Goal: Transaction & Acquisition: Download file/media

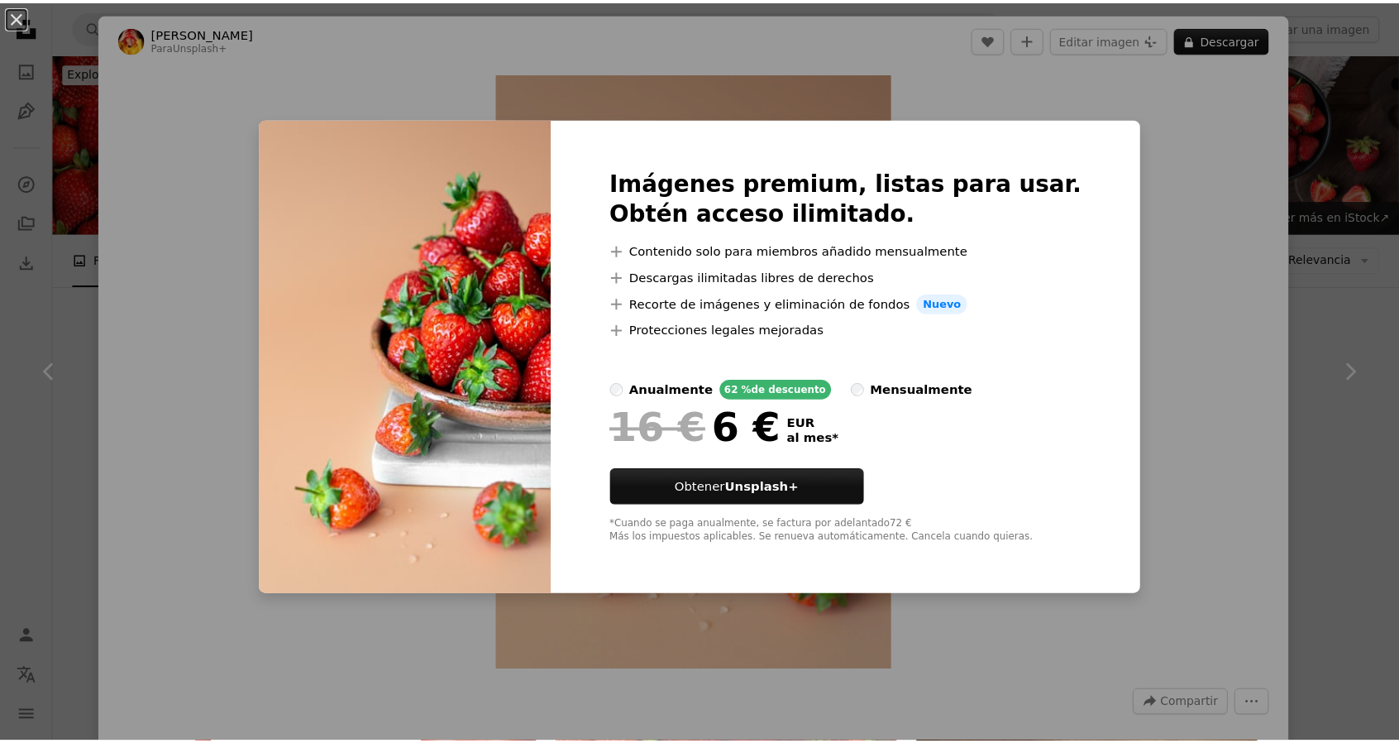
scroll to position [827, 0]
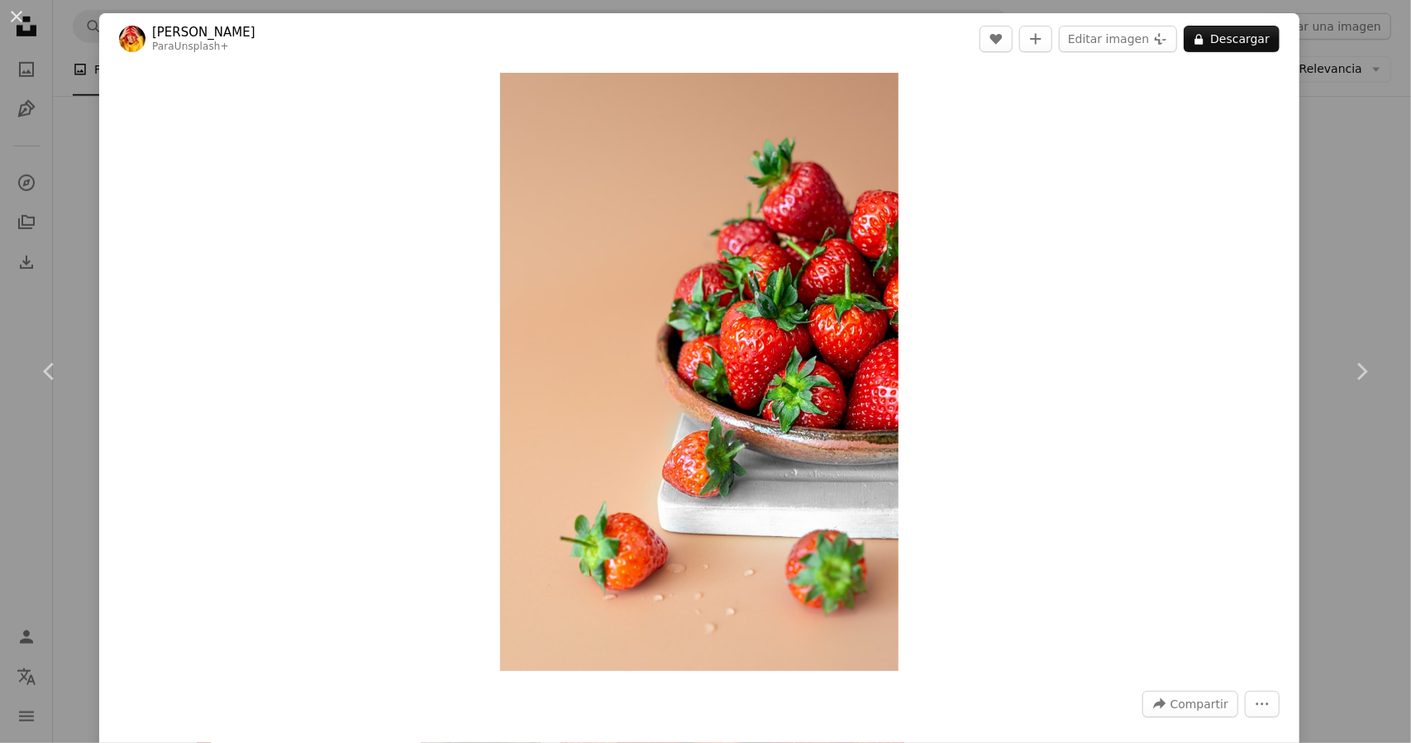
click at [1239, 390] on div "Zoom in" at bounding box center [699, 371] width 1201 height 614
click at [1353, 363] on icon "Chevron right" at bounding box center [1362, 371] width 26 height 26
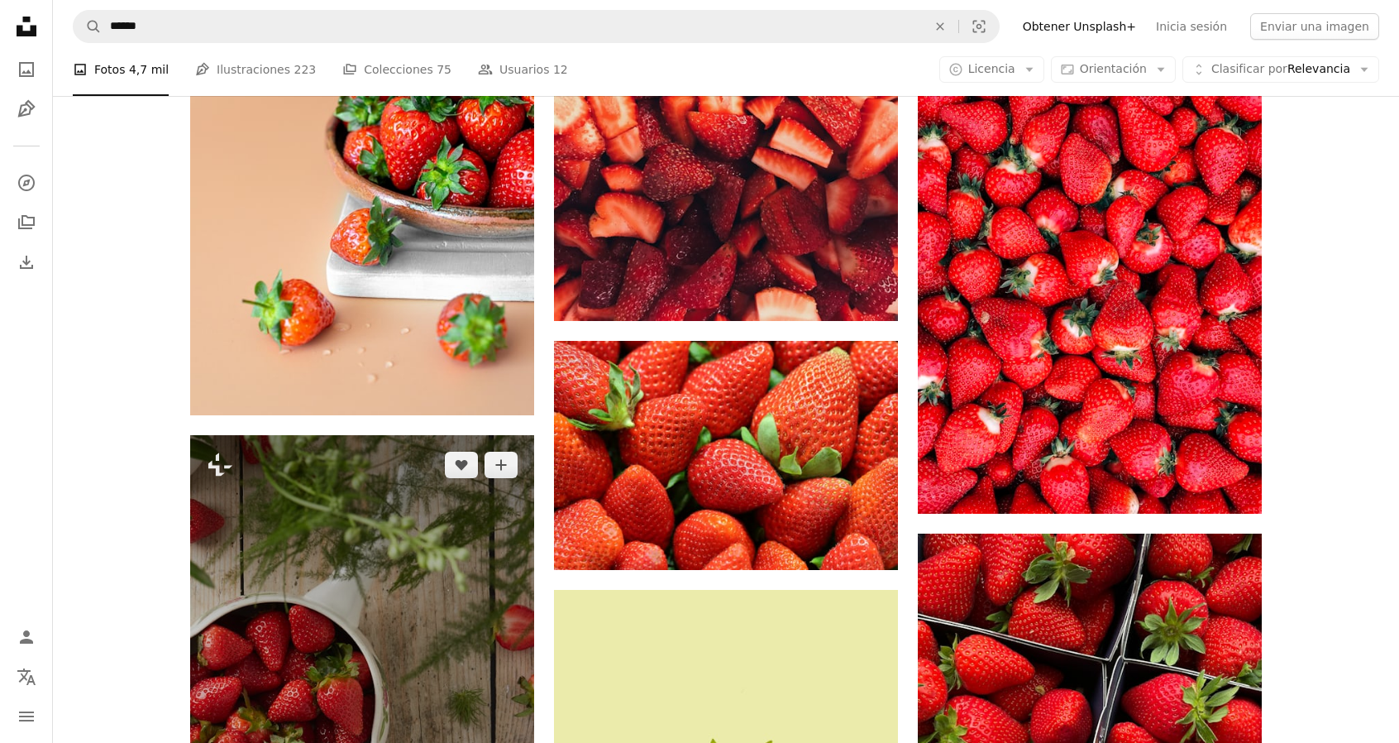
scroll to position [1488, 0]
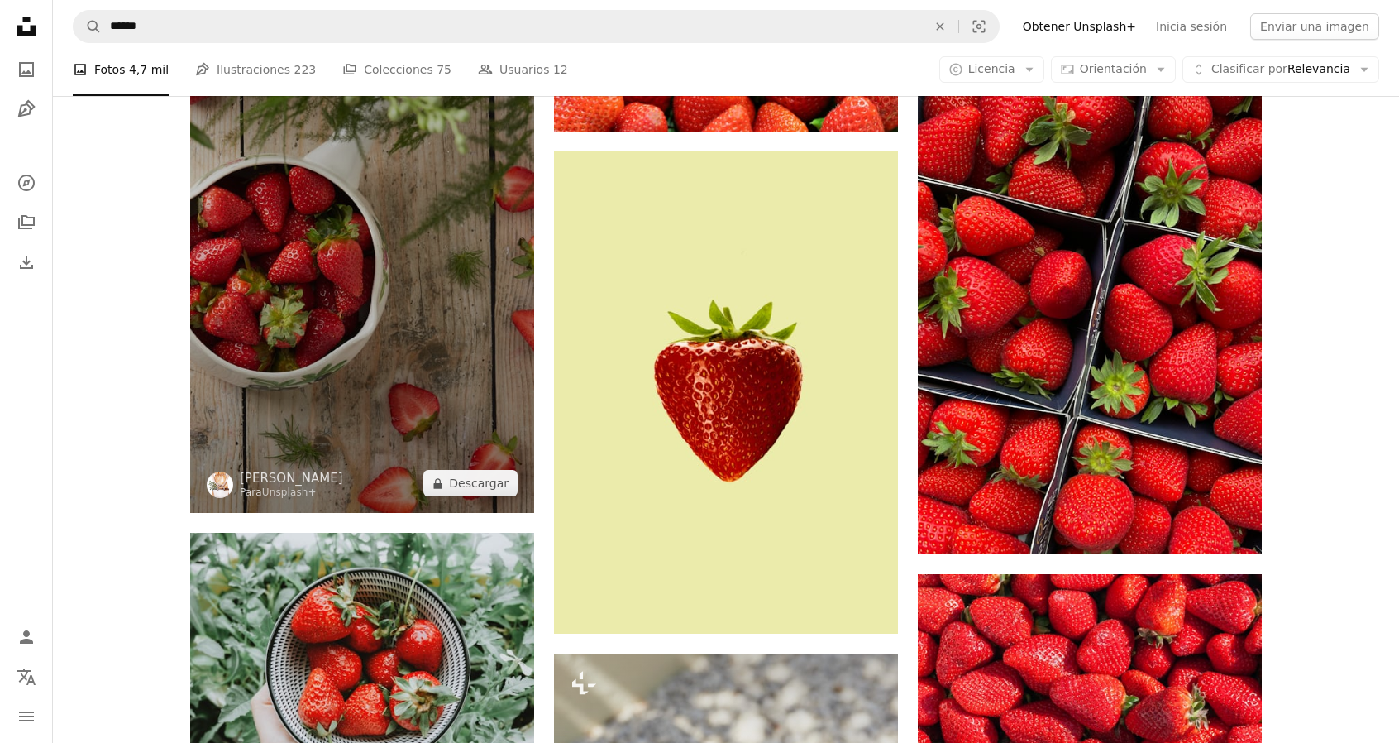
click at [322, 330] on img at bounding box center [362, 255] width 344 height 516
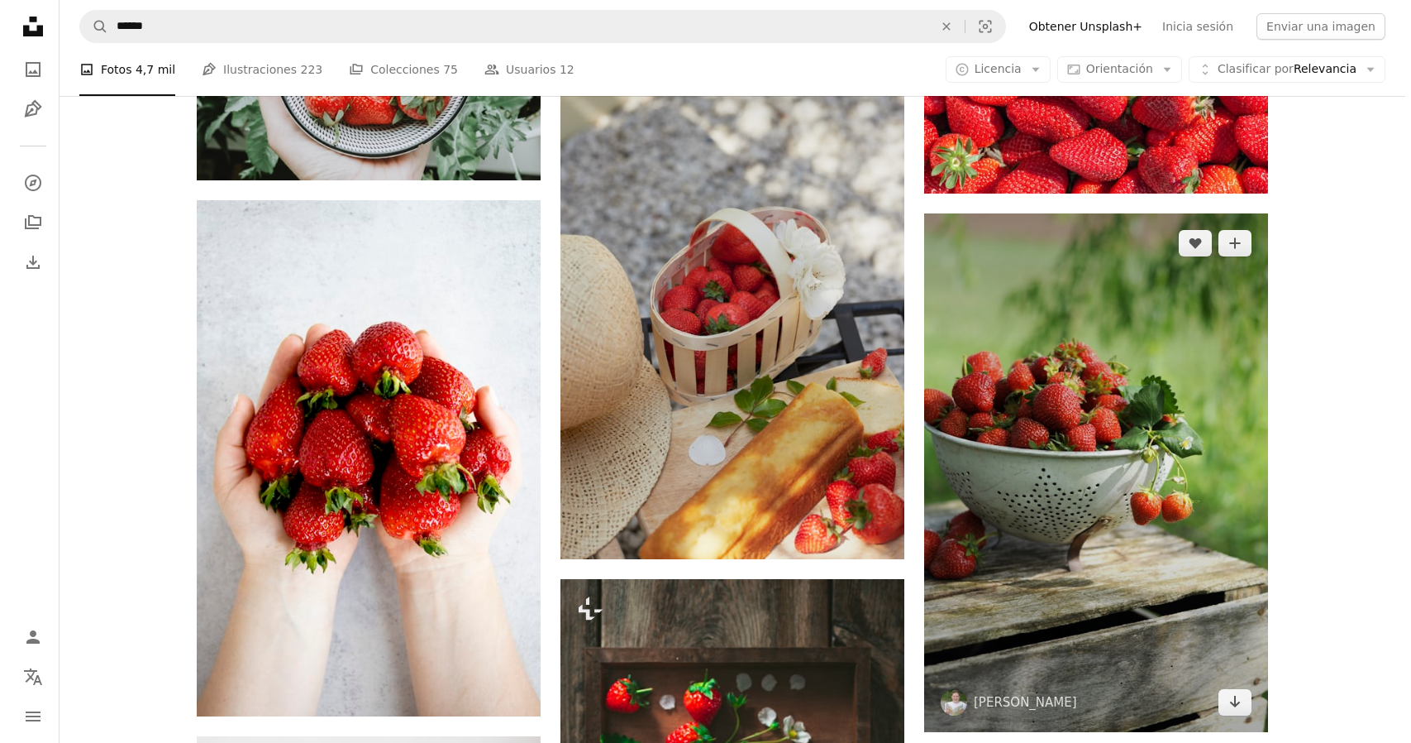
scroll to position [2233, 0]
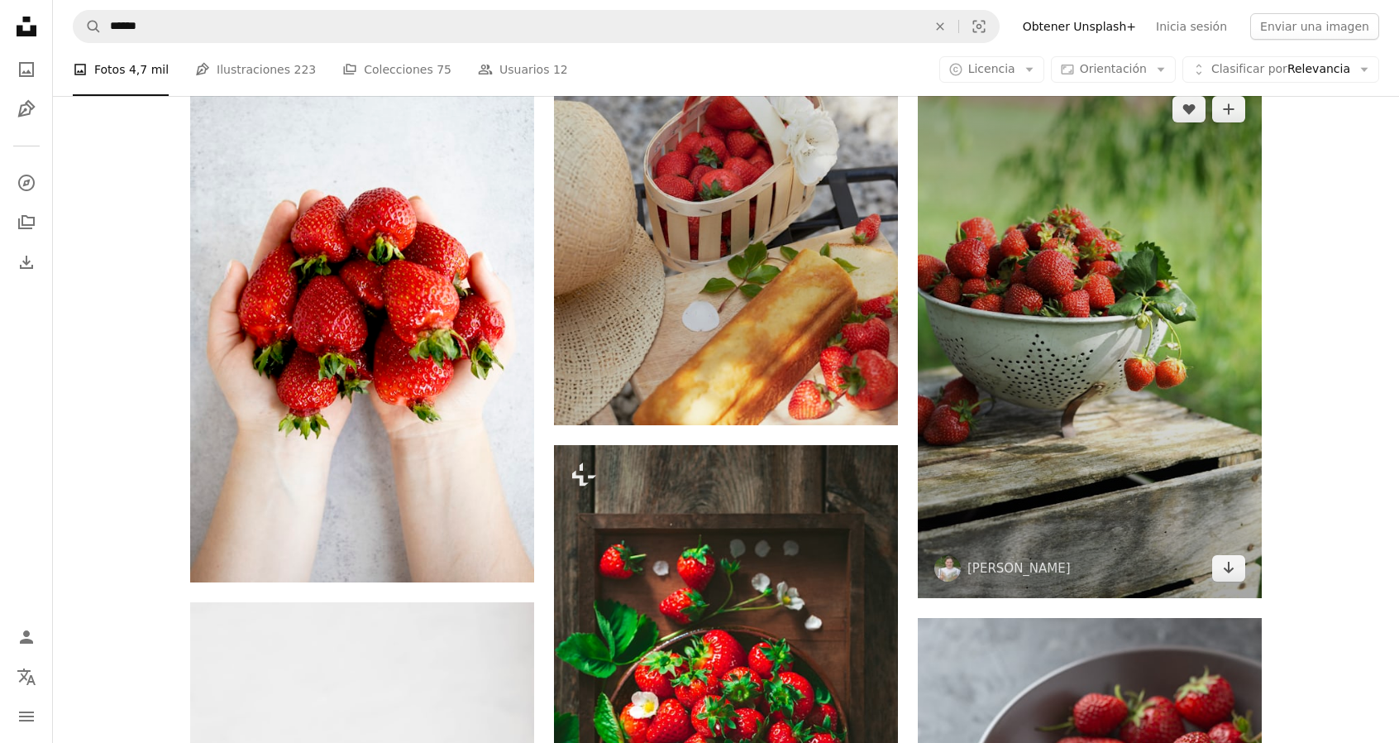
click at [1148, 260] on img at bounding box center [1090, 338] width 344 height 518
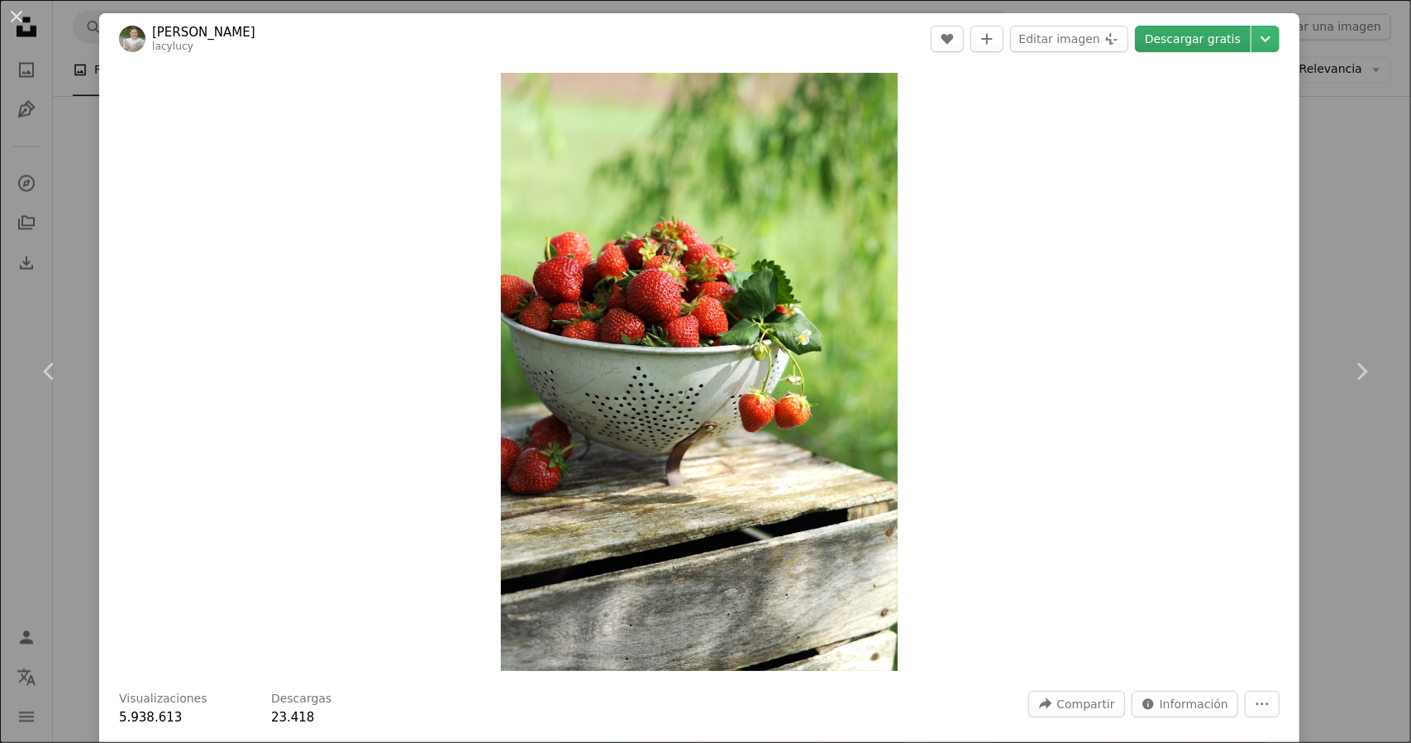
click at [1206, 45] on link "Descargar gratis" at bounding box center [1193, 39] width 116 height 26
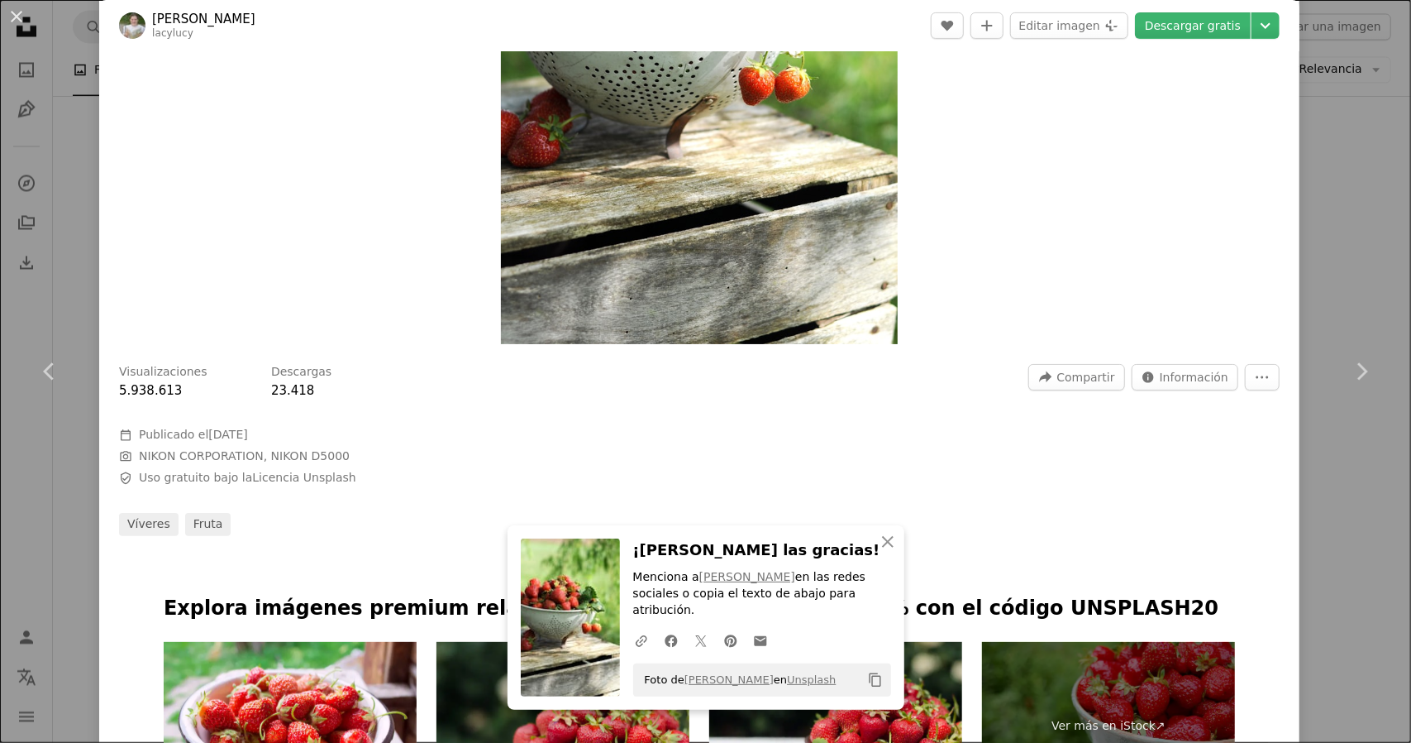
scroll to position [331, 0]
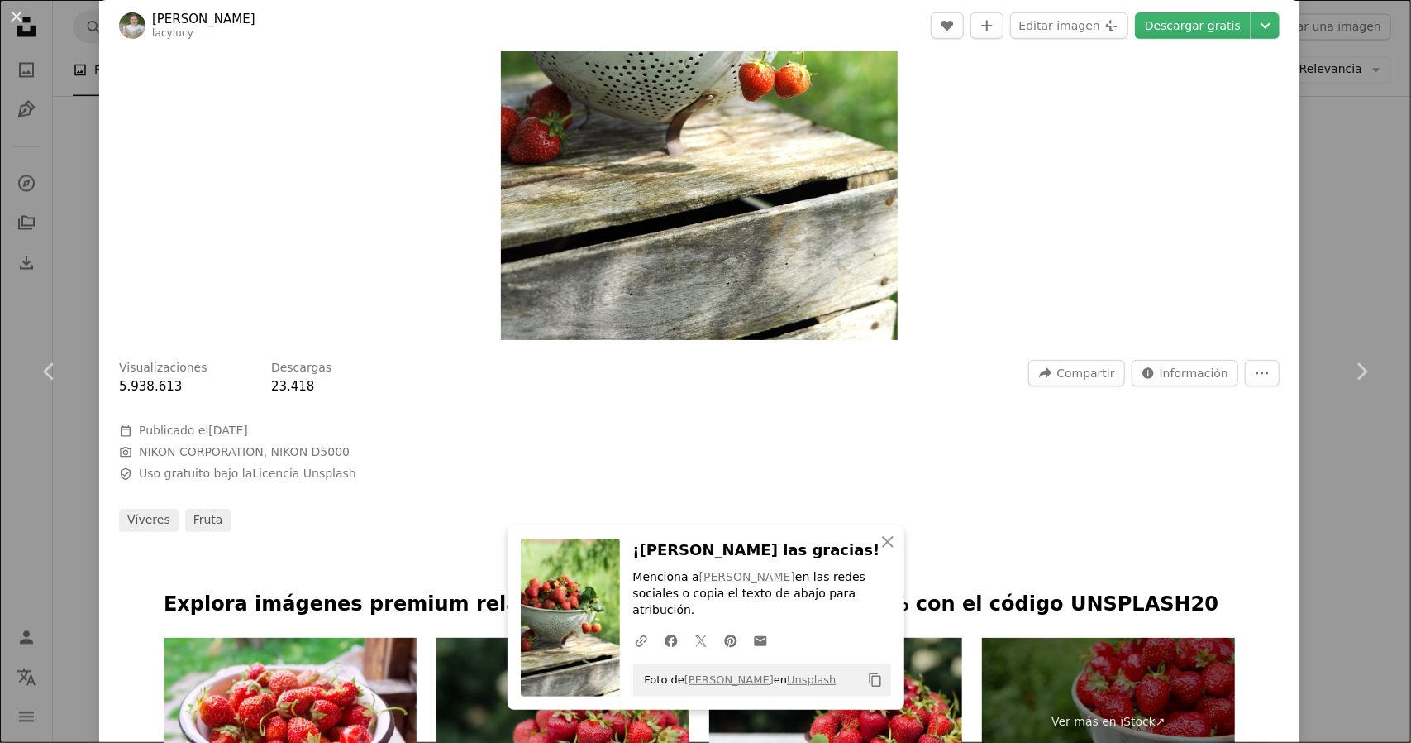
click at [1325, 472] on div "An X shape Chevron left Chevron right [PERSON_NAME] lacylucy A heart A plus sig…" at bounding box center [705, 371] width 1411 height 743
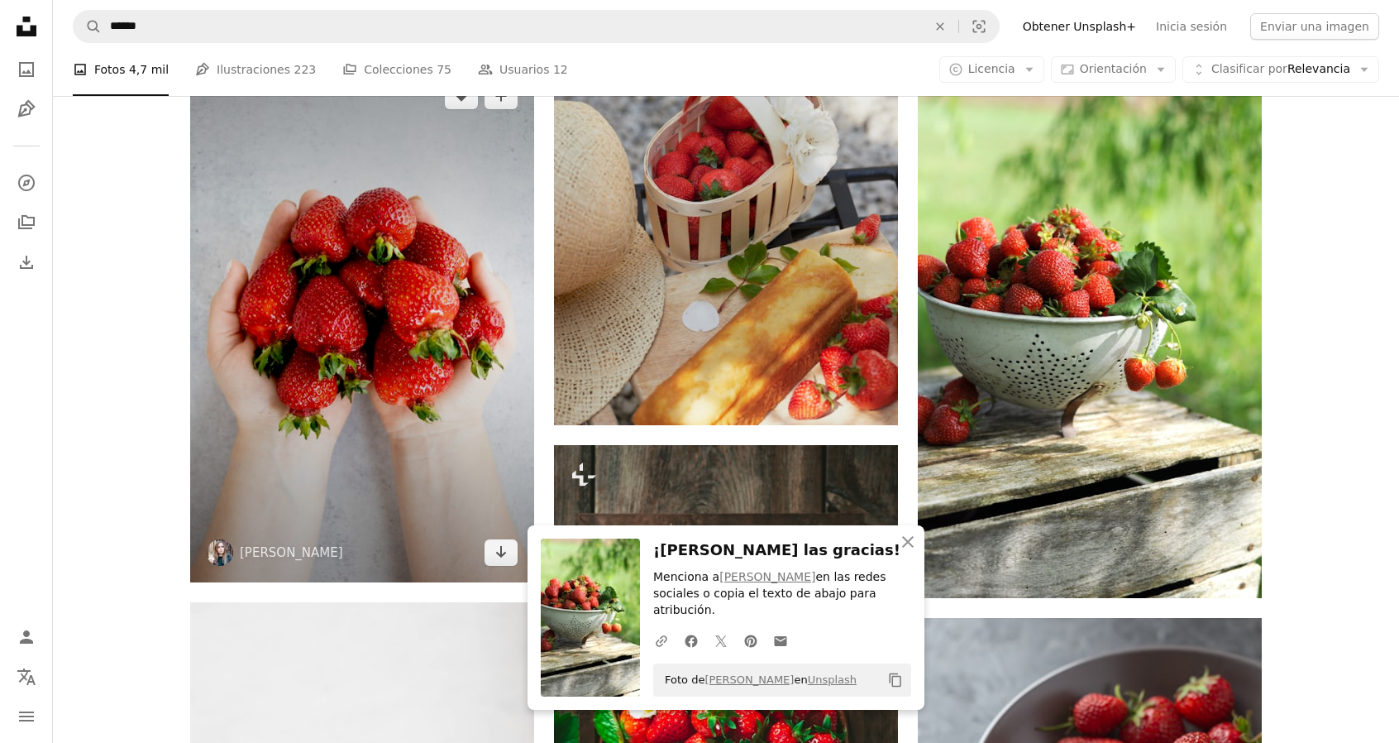
click at [313, 330] on img at bounding box center [362, 324] width 344 height 516
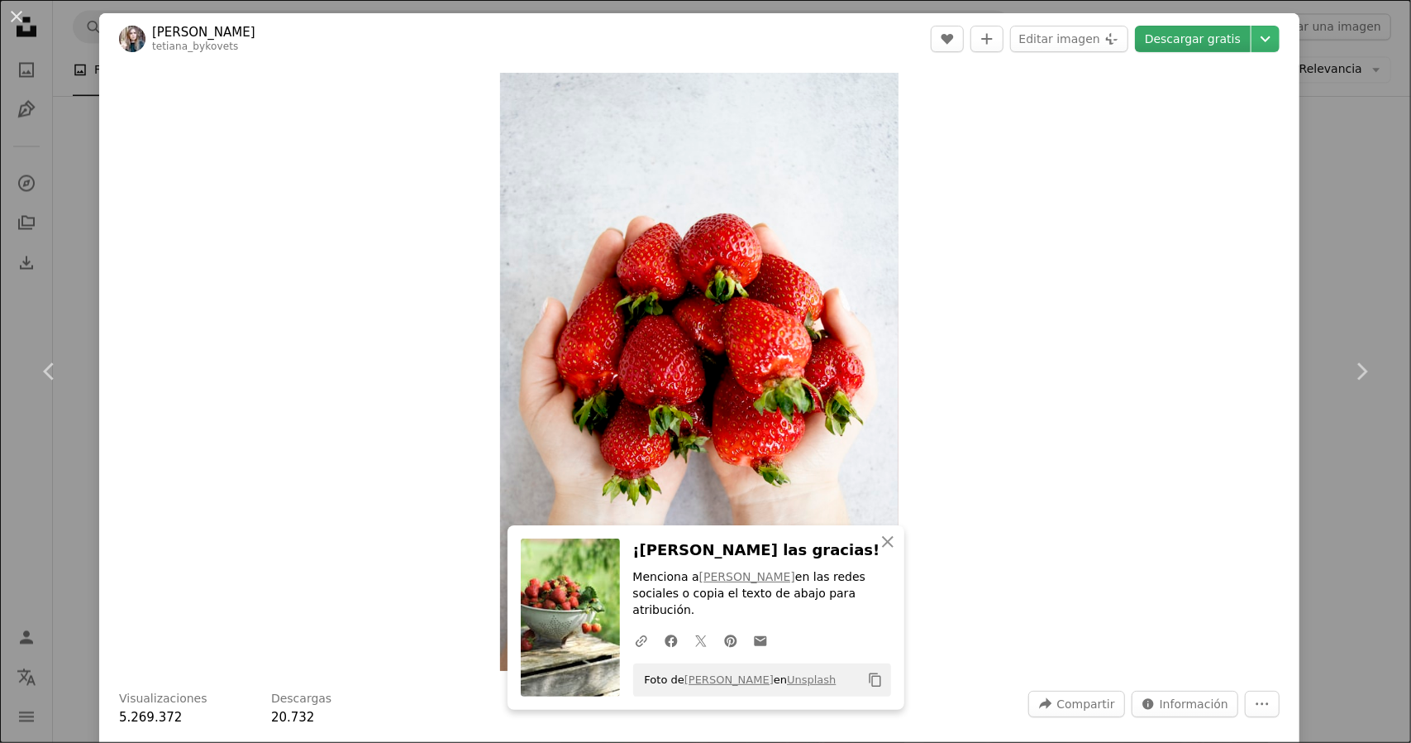
click at [1169, 41] on link "Descargar gratis" at bounding box center [1193, 39] width 116 height 26
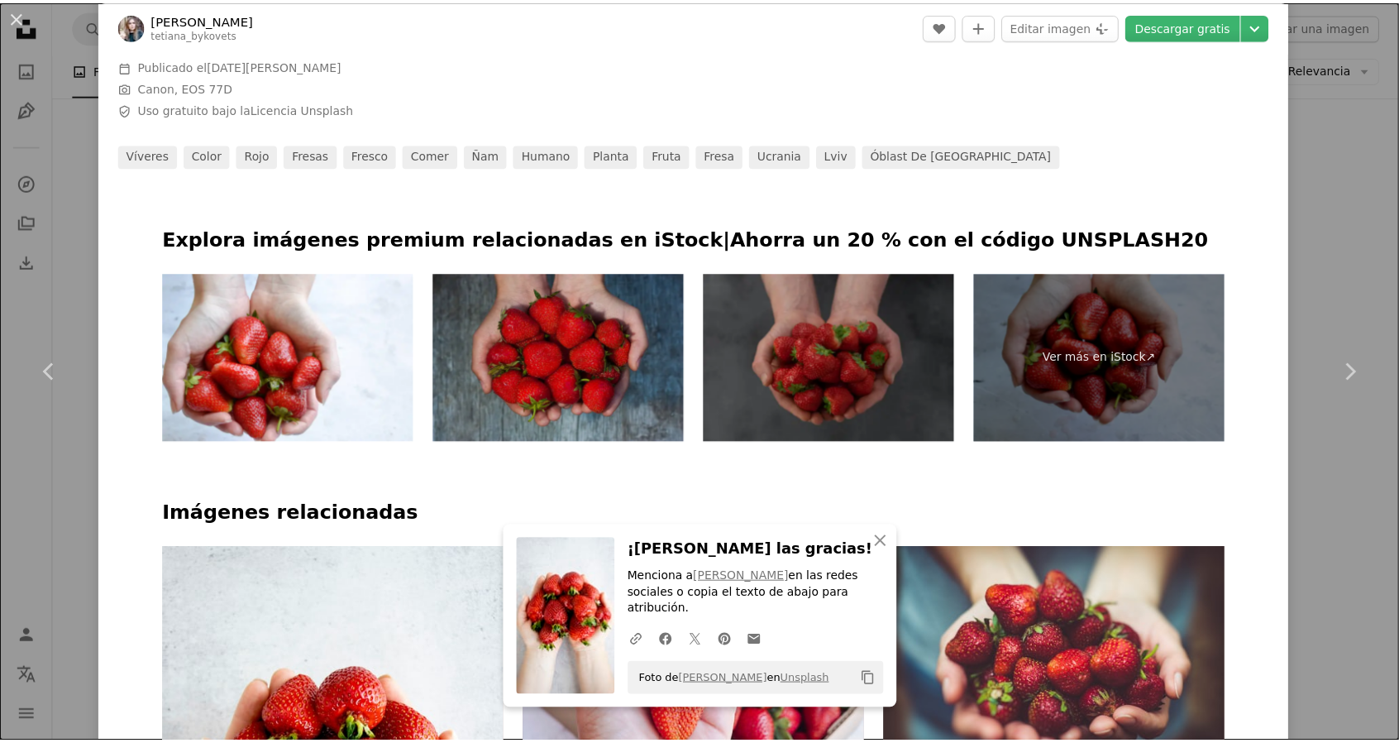
scroll to position [744, 0]
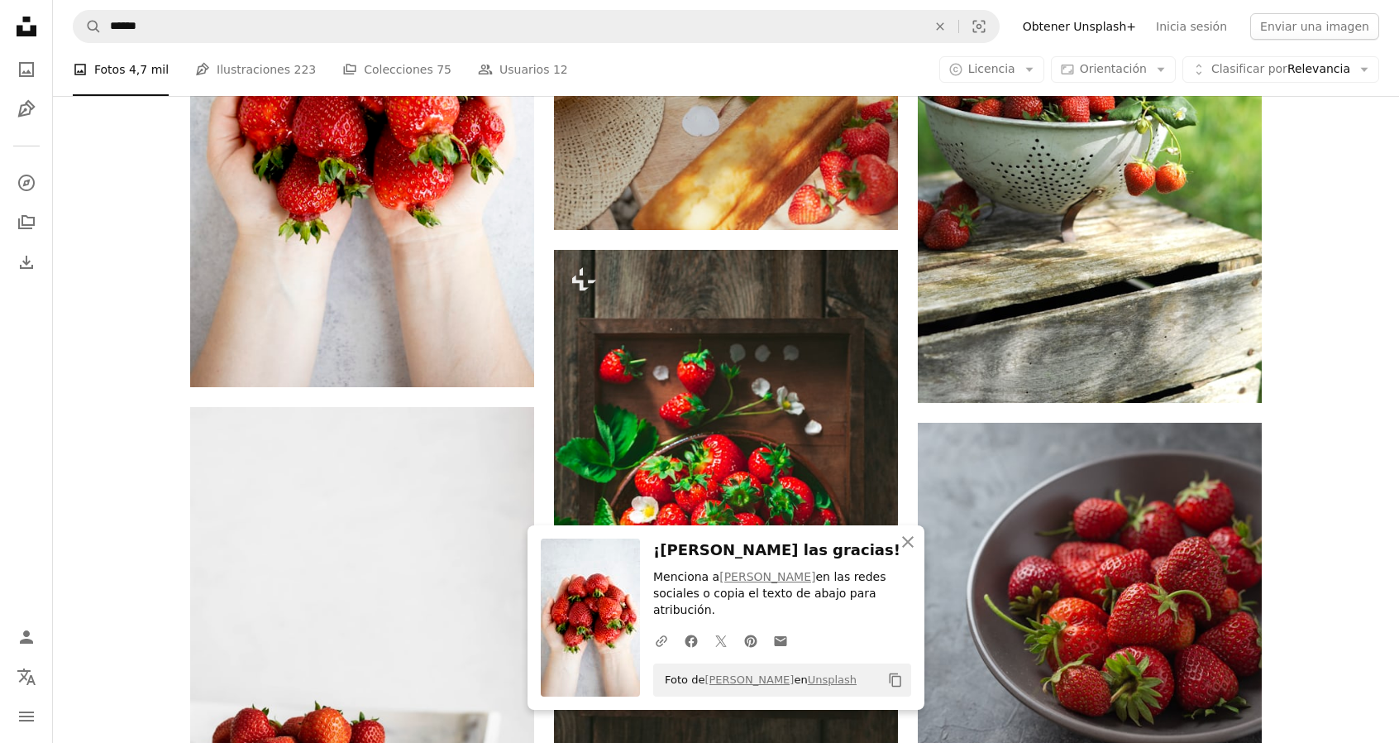
scroll to position [2481, 0]
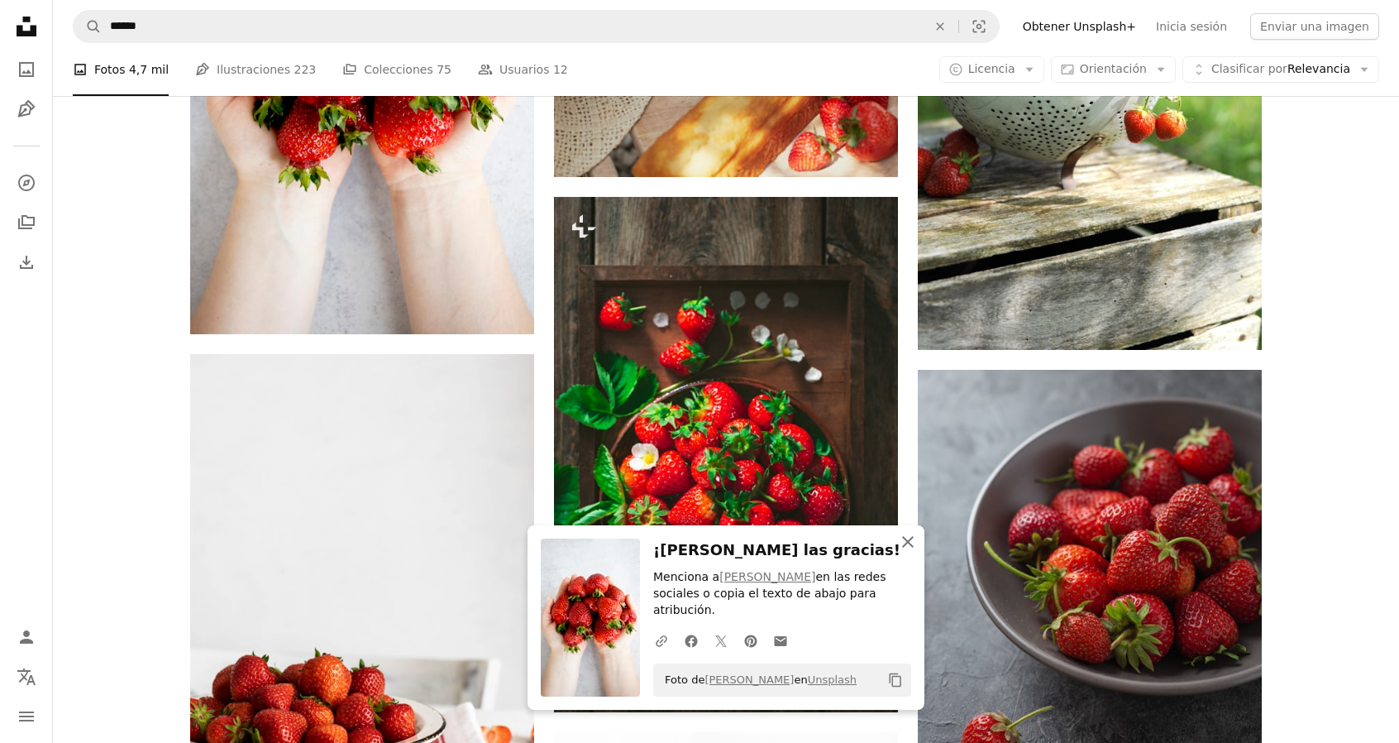
click at [920, 558] on button "An X shape Cerrar" at bounding box center [907, 541] width 33 height 33
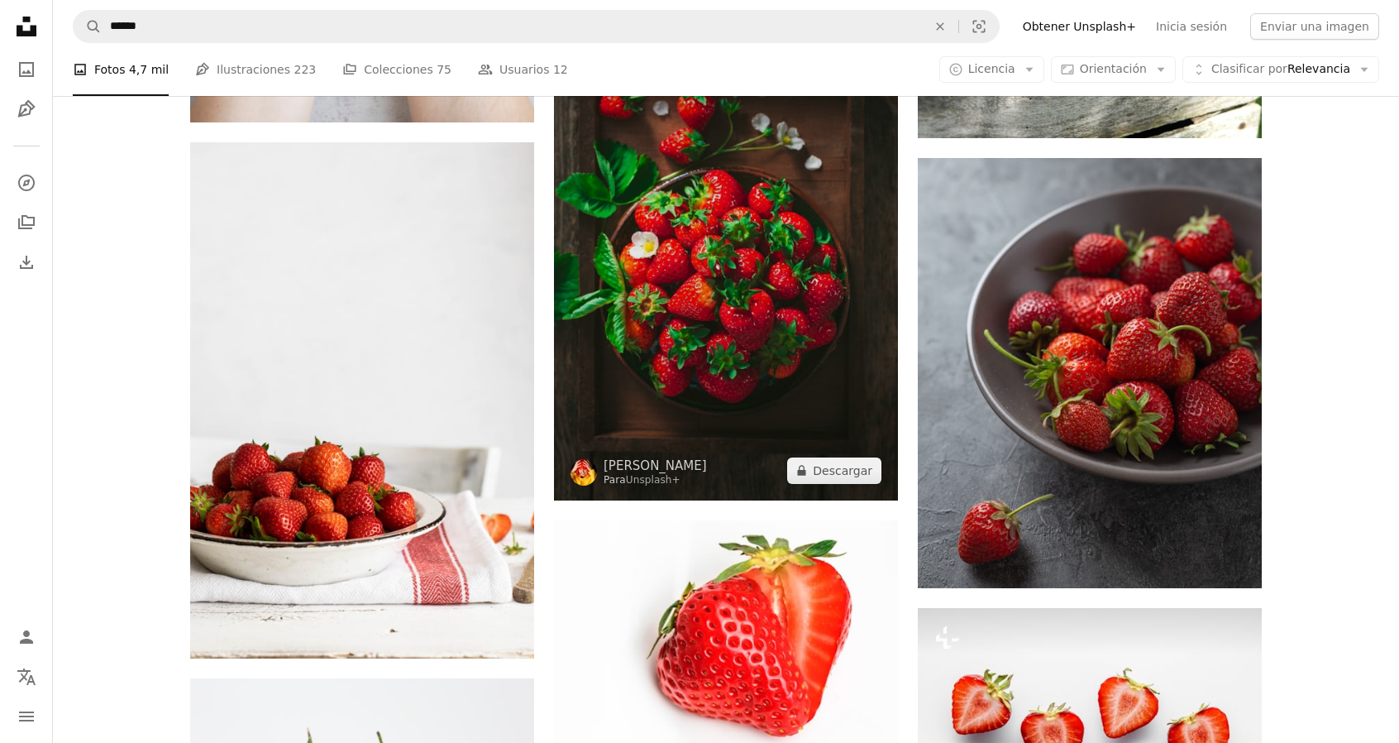
scroll to position [2563, 0]
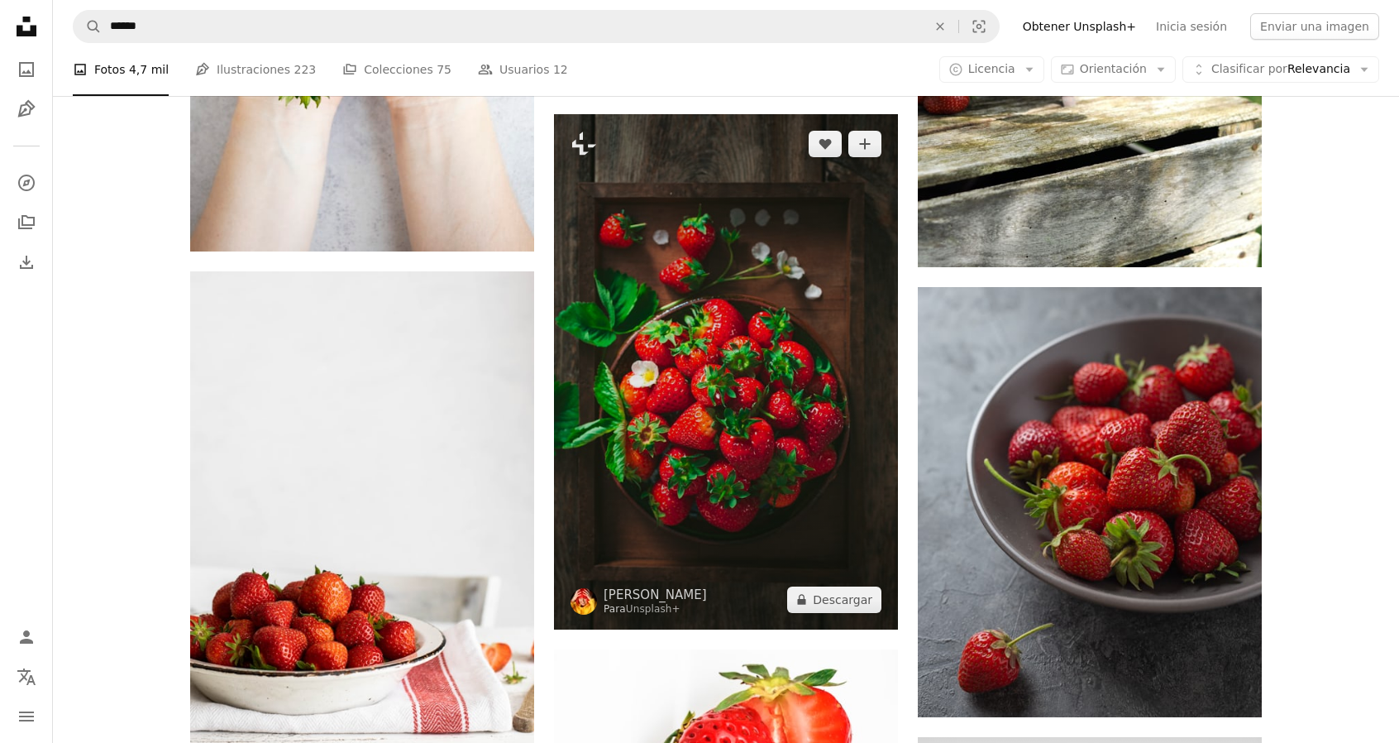
click at [644, 348] on img at bounding box center [726, 371] width 344 height 515
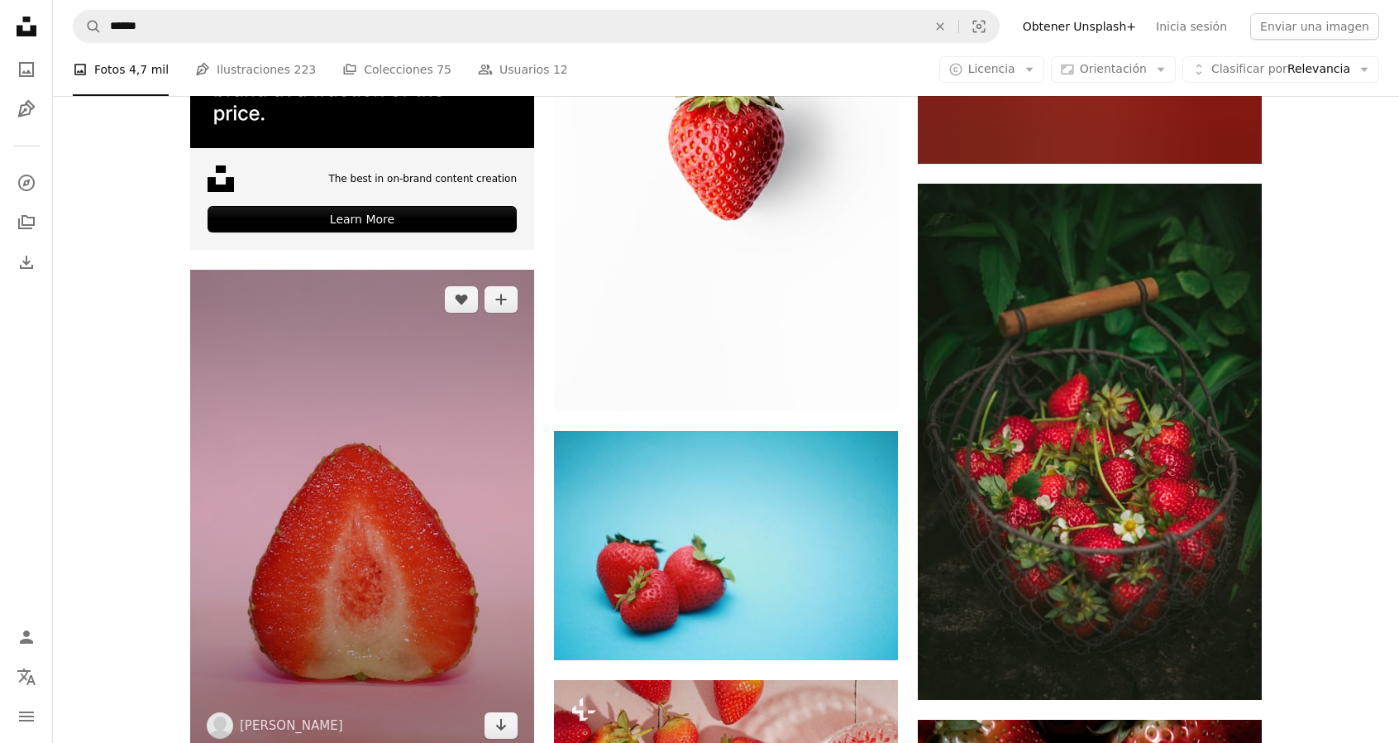
scroll to position [3886, 0]
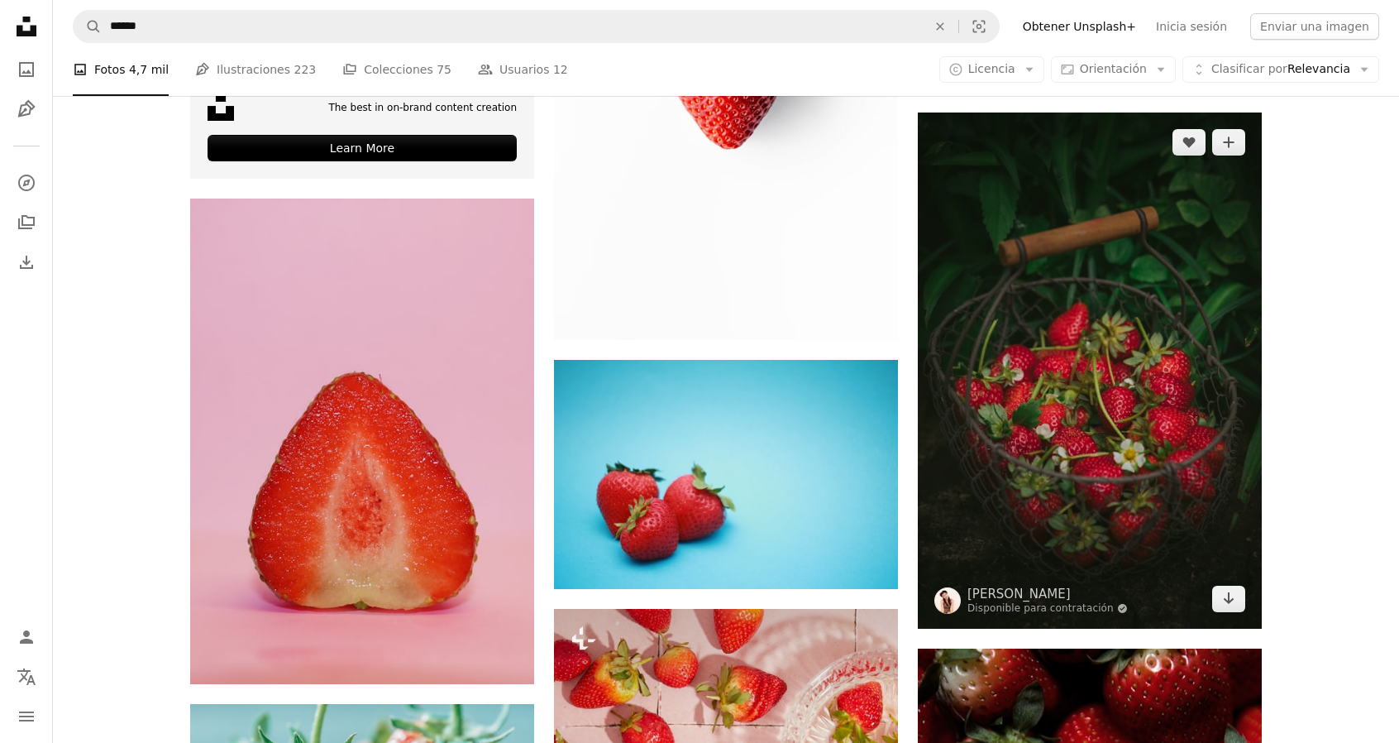
click at [1075, 335] on img at bounding box center [1090, 370] width 344 height 516
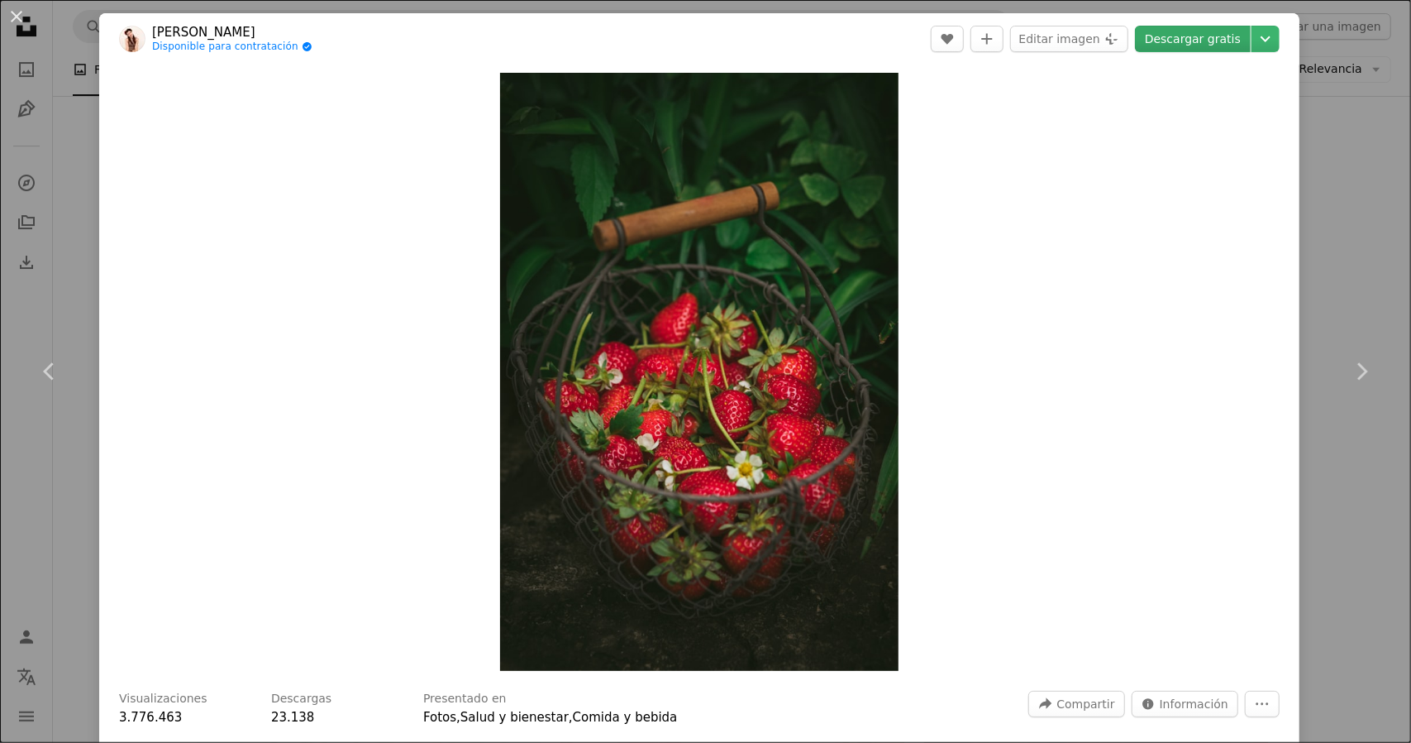
click at [1191, 42] on link "Descargar gratis" at bounding box center [1193, 39] width 116 height 26
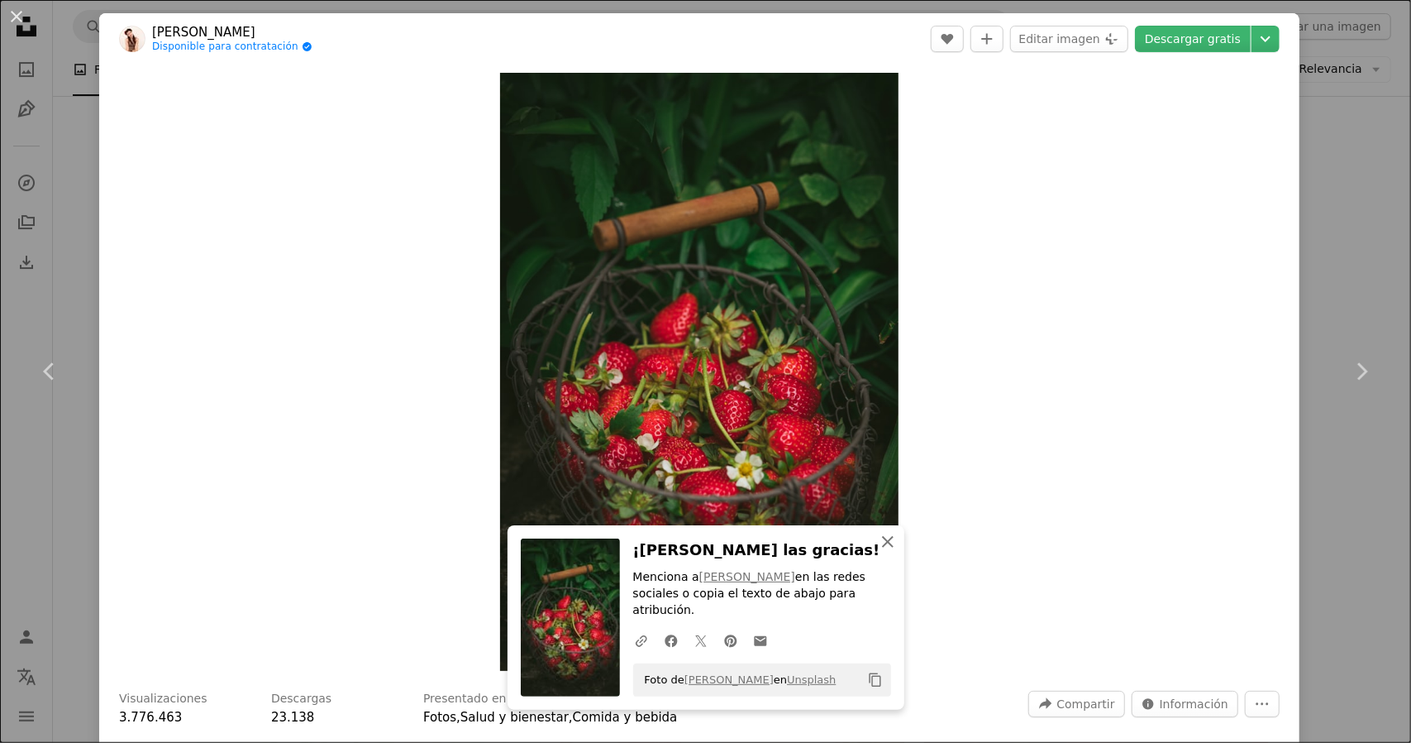
click at [878, 552] on icon "An X shape" at bounding box center [888, 542] width 20 height 20
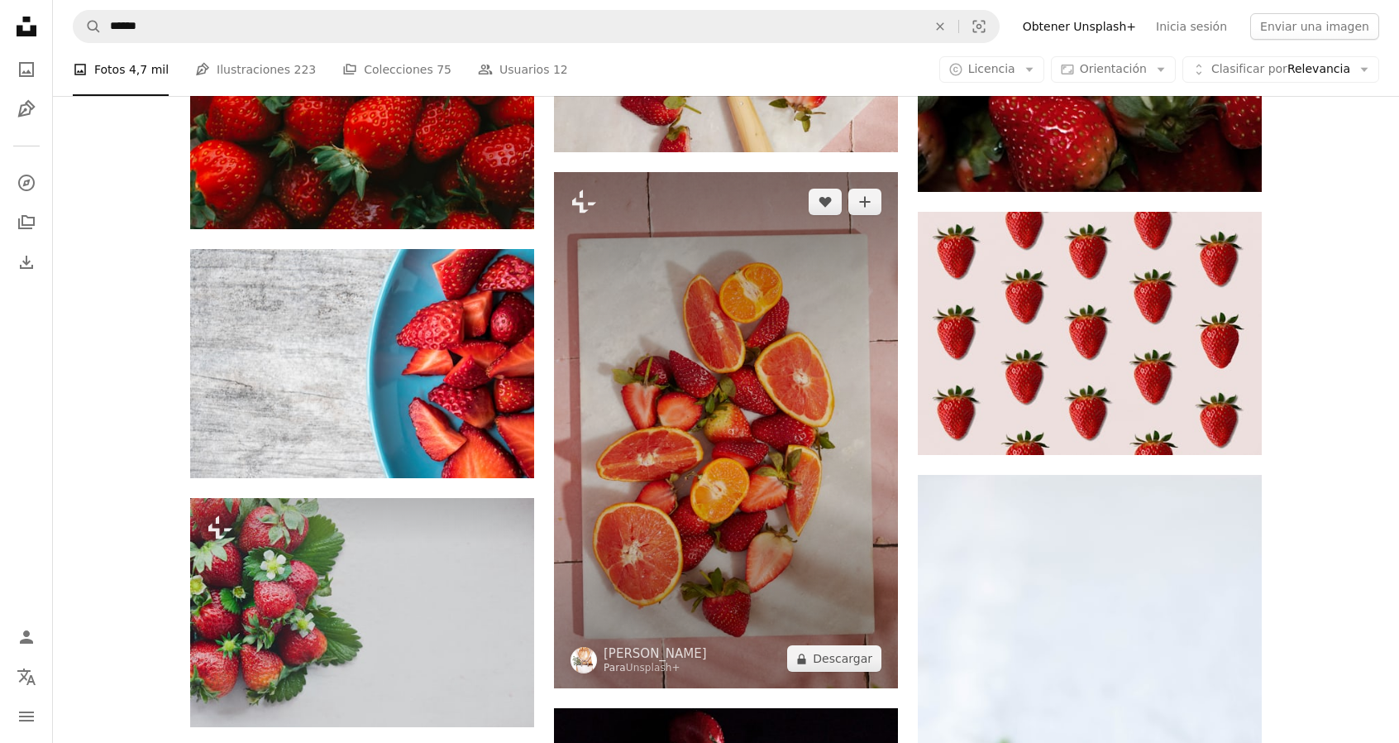
scroll to position [4878, 0]
